Goal: Find specific page/section: Find specific page/section

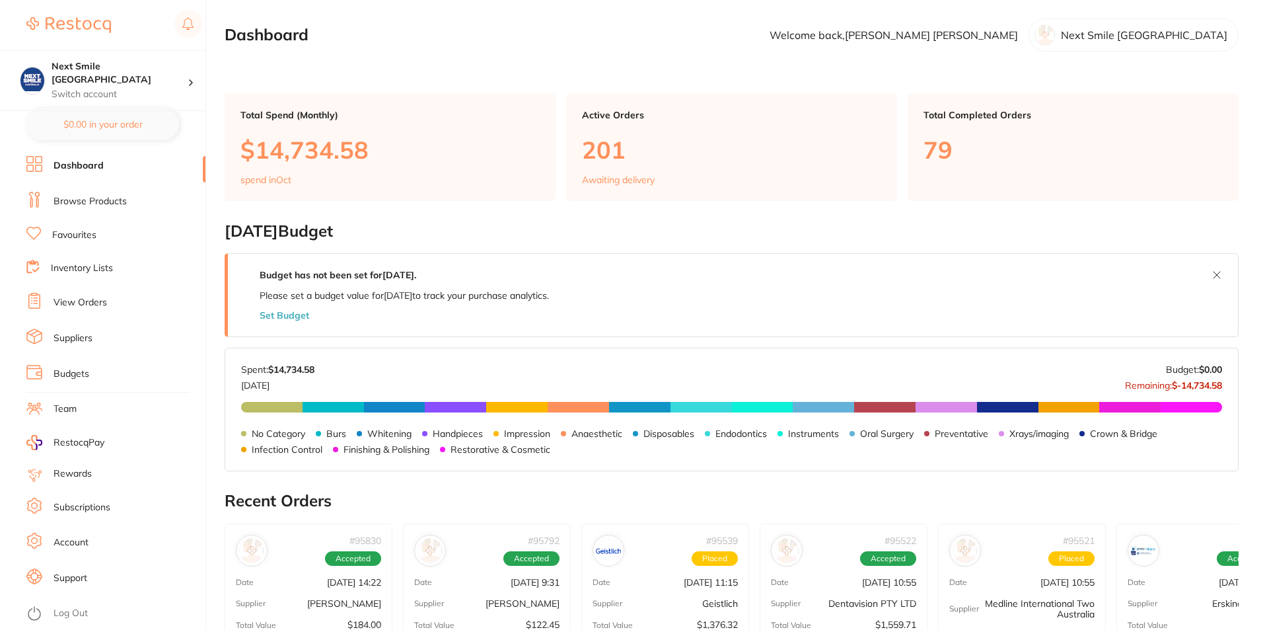
click at [72, 244] on ul "Dashboard Browse Products Favourites Inventory Lists View Orders Suppliers Budg…" at bounding box center [115, 393] width 179 height 474
click at [73, 229] on link "Favourites" at bounding box center [74, 235] width 44 height 13
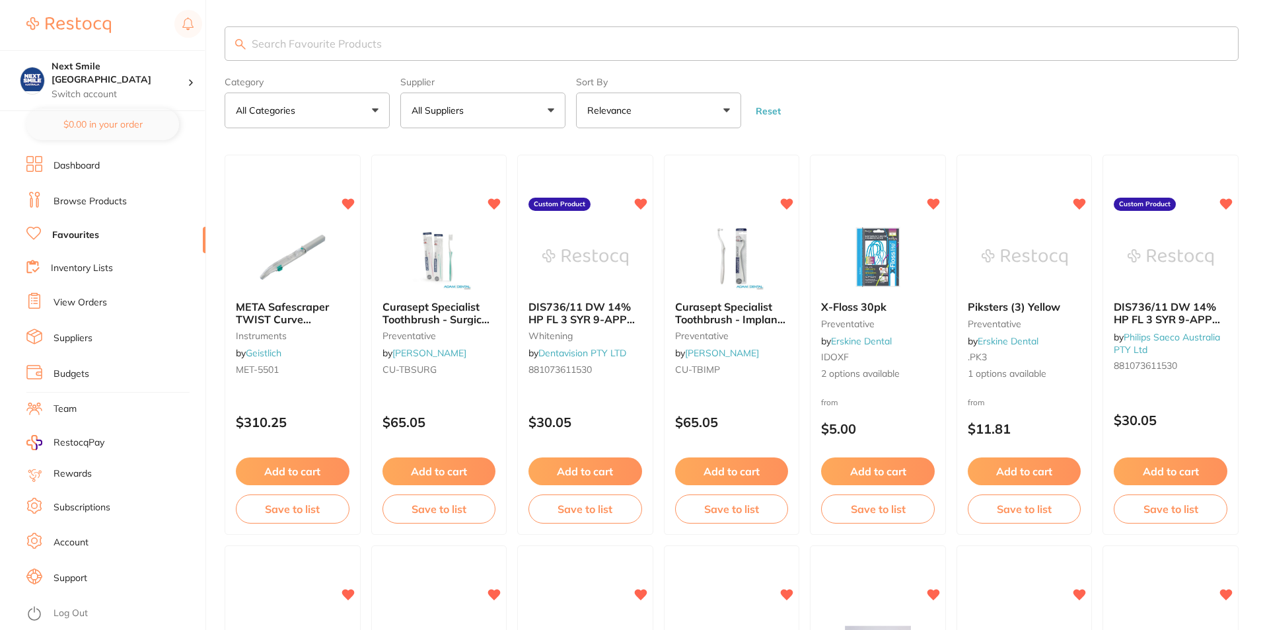
click at [486, 104] on button "All Suppliers" at bounding box center [482, 110] width 165 height 36
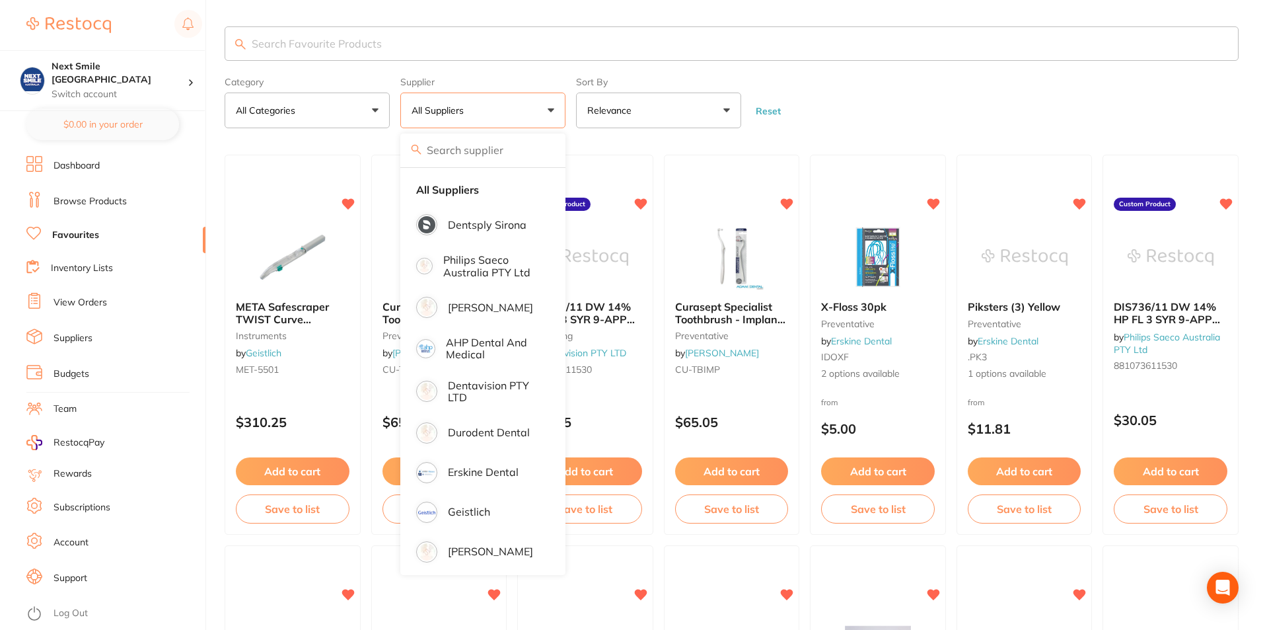
click at [487, 108] on button "All Suppliers" at bounding box center [482, 110] width 165 height 36
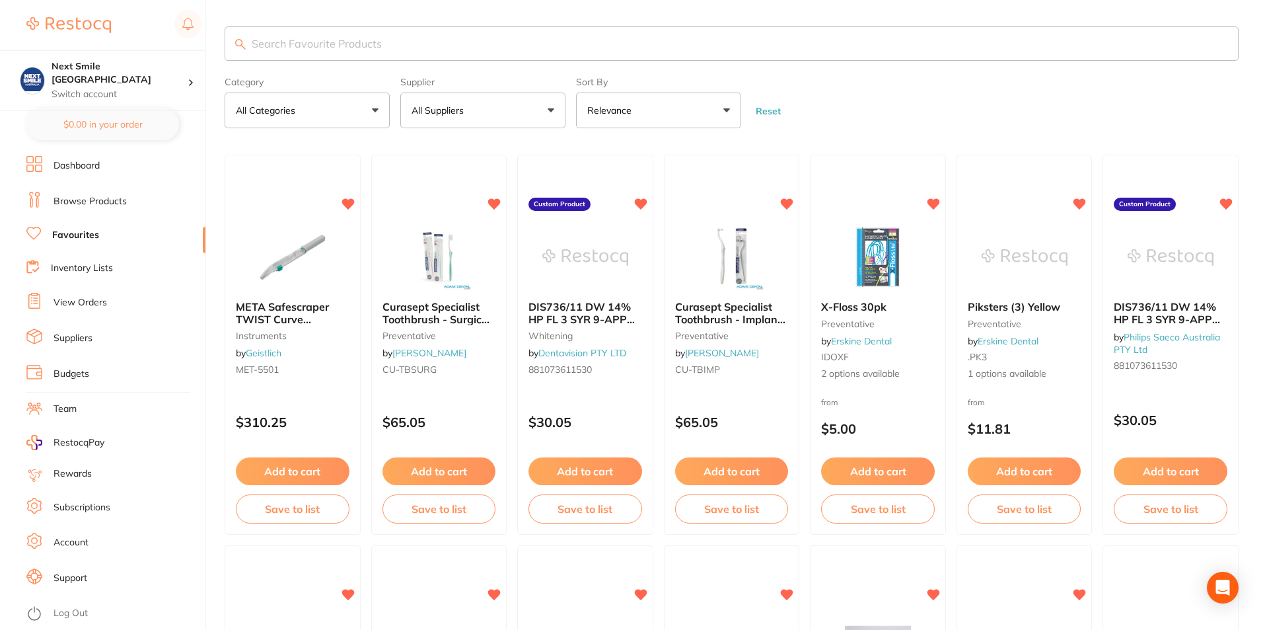
click at [487, 108] on button "All Suppliers" at bounding box center [482, 110] width 165 height 36
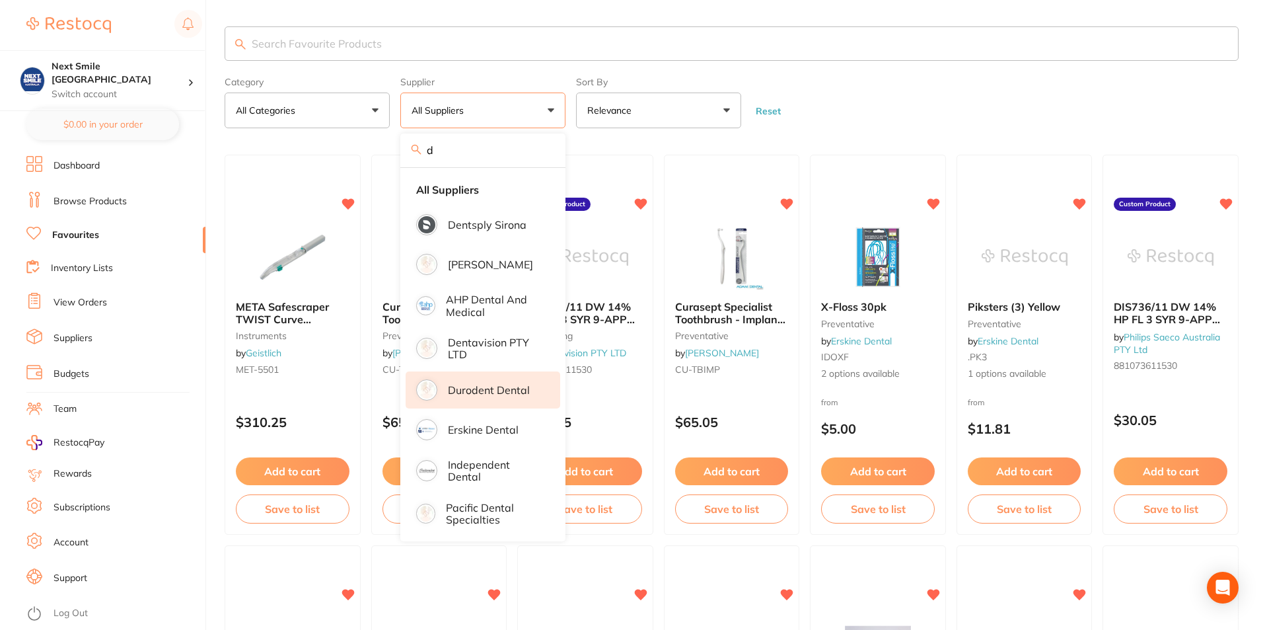
type input "d"
click at [486, 387] on p "Durodent Dental" at bounding box center [489, 390] width 82 height 12
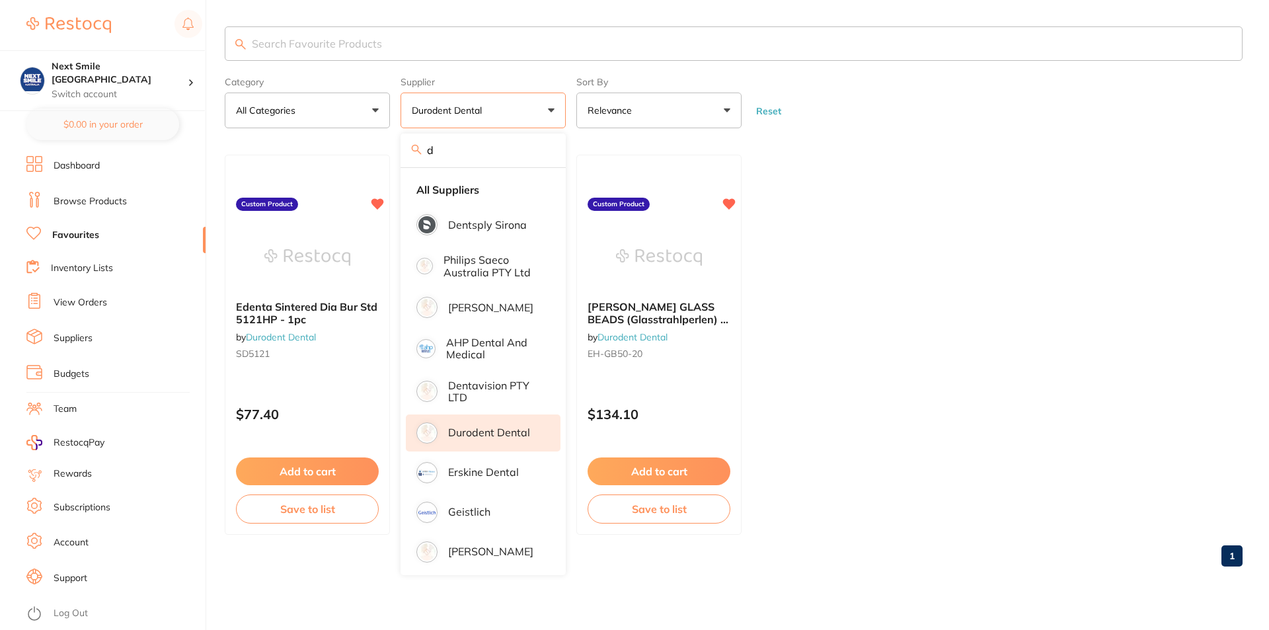
click at [827, 332] on ul "Edenta Sintered Dia Bur Std 5121HP - 1pc by Durodent Dental SD5121 Custom Produ…" at bounding box center [733, 345] width 1017 height 380
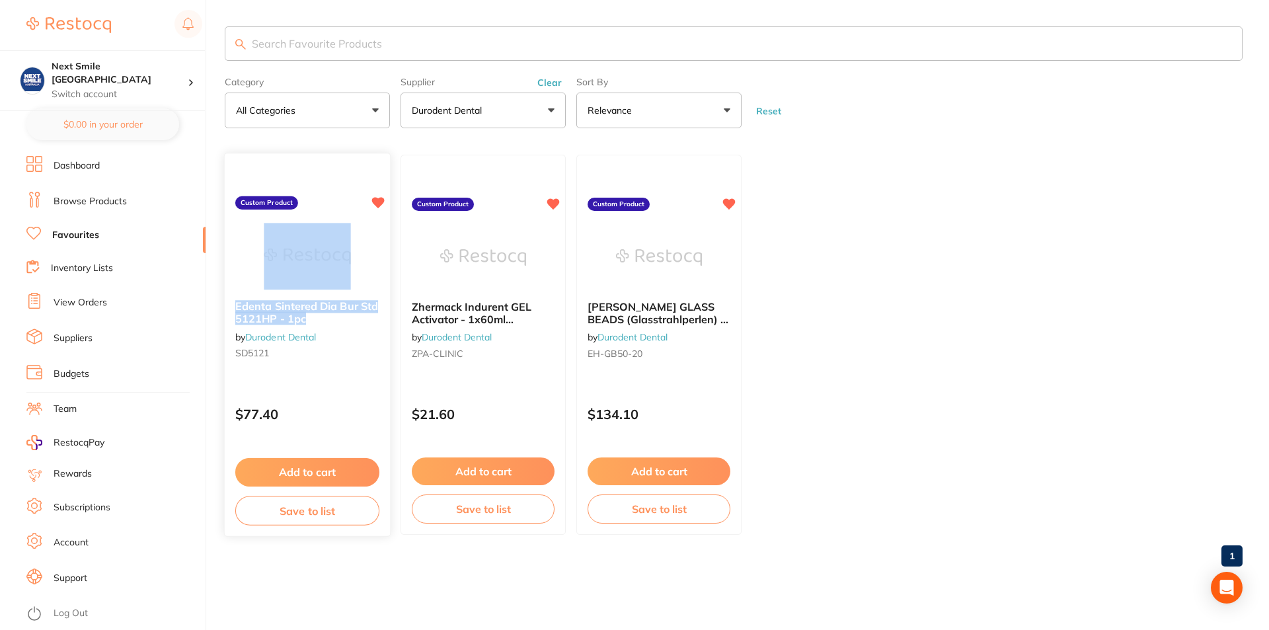
drag, startPoint x: 328, startPoint y: 320, endPoint x: 316, endPoint y: 318, distance: 11.4
click at [326, 316] on b "Edenta Sintered Dia Bur Std 5121HP - 1pc" at bounding box center [307, 313] width 144 height 24
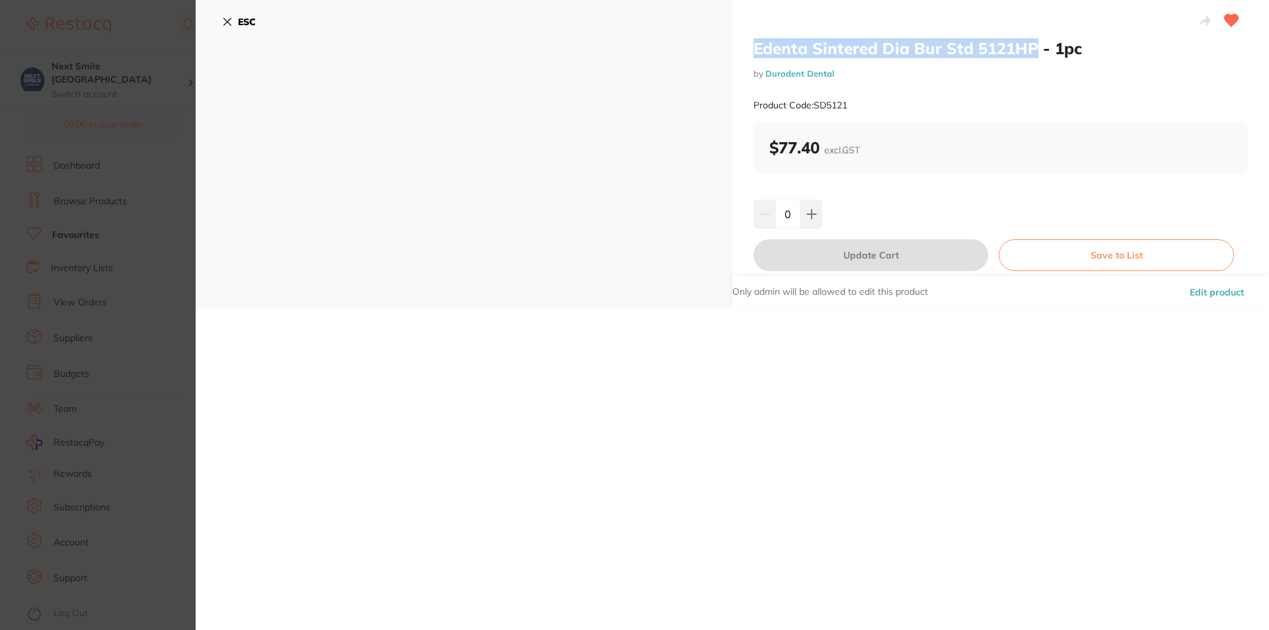
drag, startPoint x: 1034, startPoint y: 47, endPoint x: 698, endPoint y: 49, distance: 336.3
click at [698, 49] on div "Edenta Sintered Dia Bur Std 5121HP - 1pc by Durodent Dental Product Code: SD512…" at bounding box center [732, 154] width 1073 height 308
copy div "Edenta Sintered Dia Bur Std 5121HP"
